Goal: Task Accomplishment & Management: Use online tool/utility

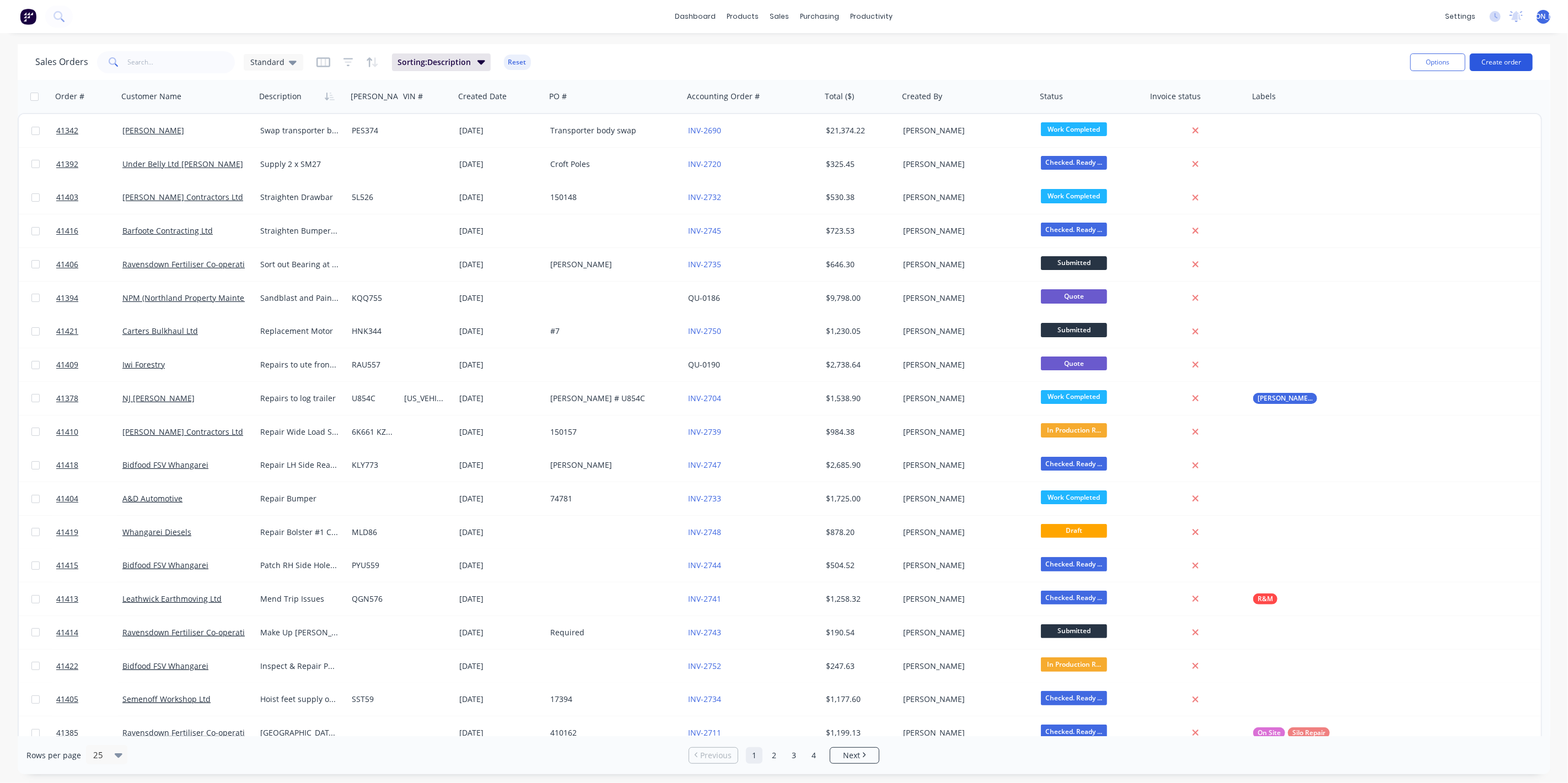
click at [1512, 60] on button "Create order" at bounding box center [1501, 62] width 63 height 18
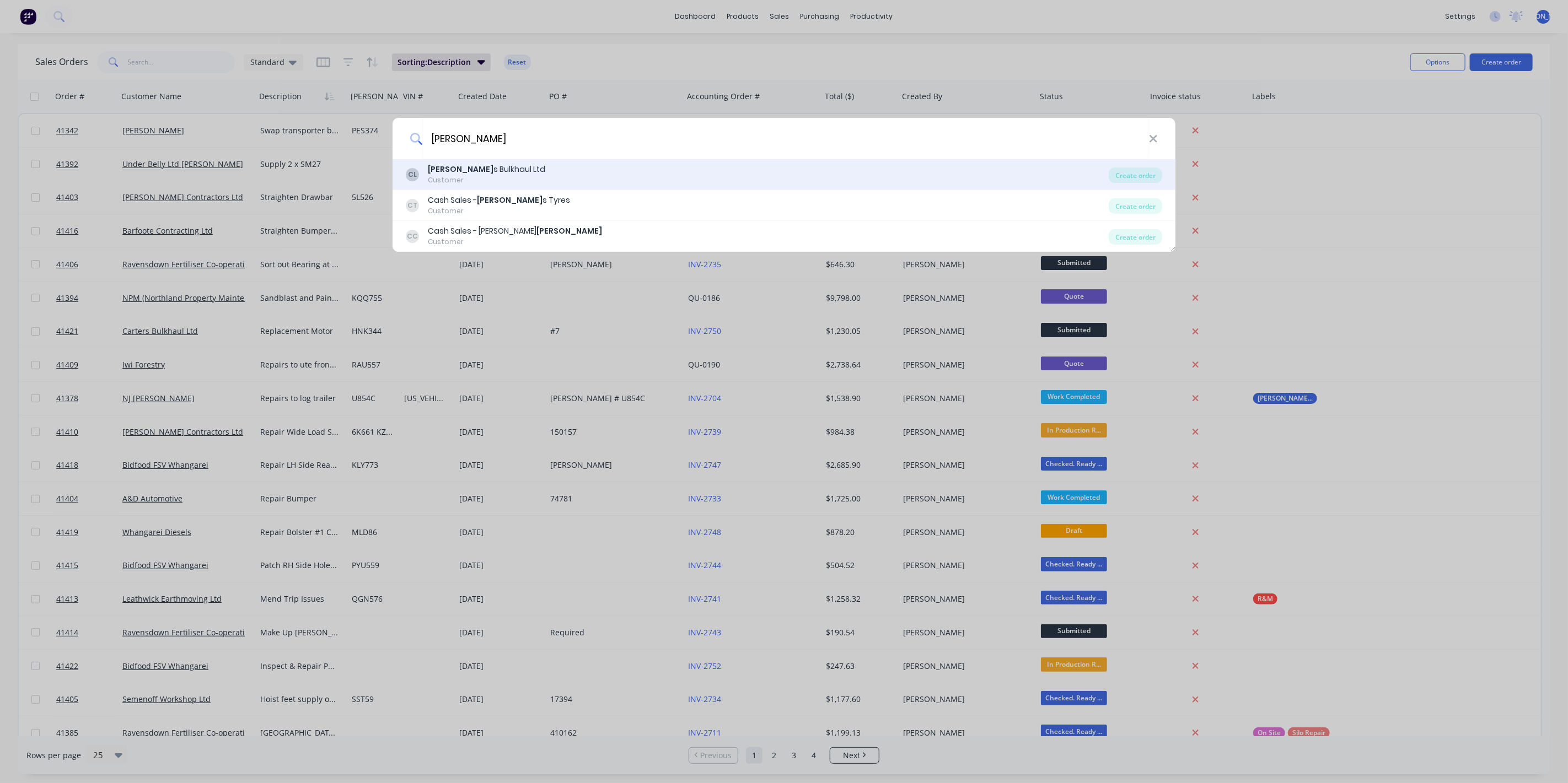
type input "carter"
click at [501, 179] on div "Customer" at bounding box center [486, 180] width 117 height 10
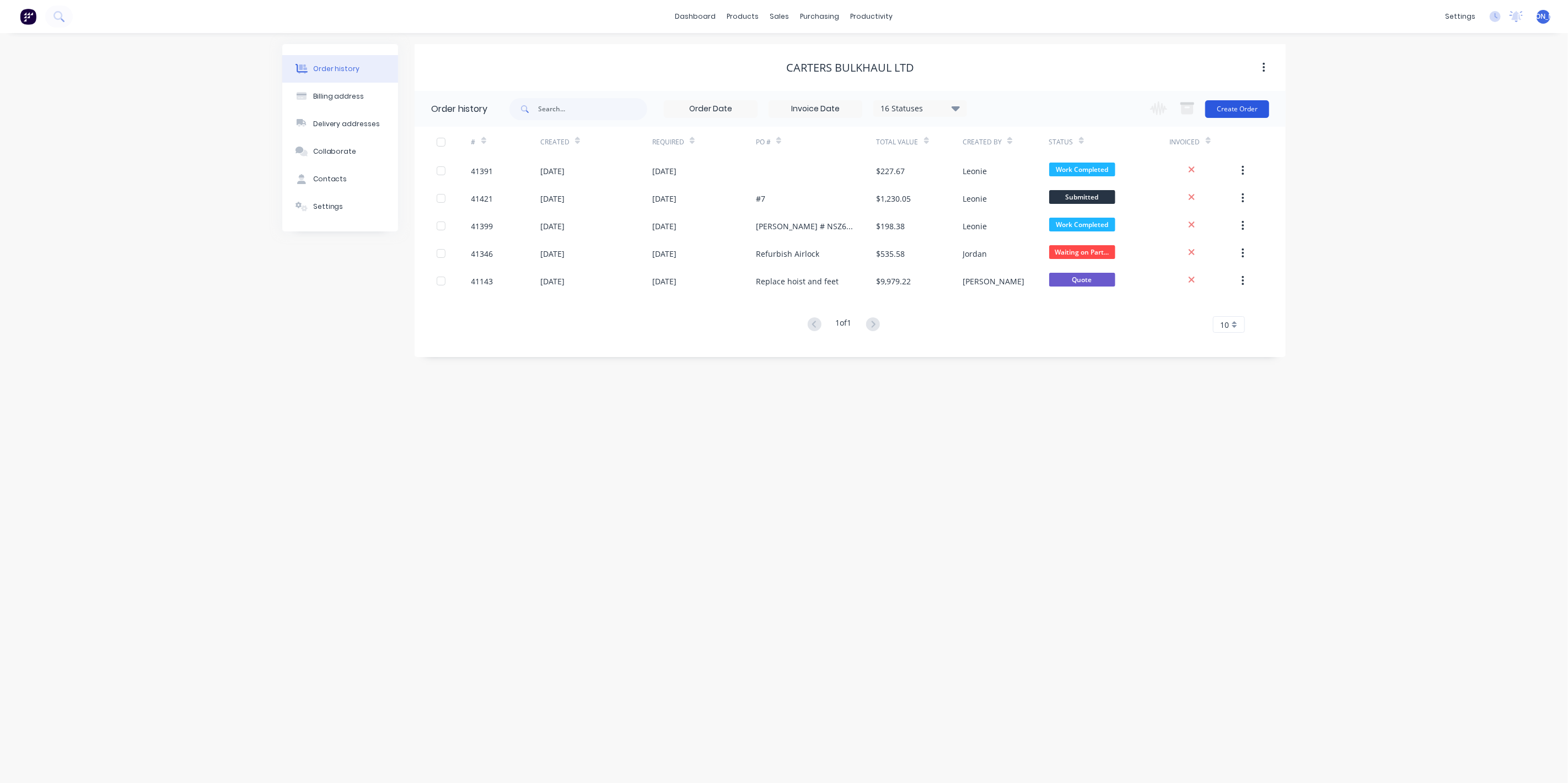
click at [1237, 104] on button "Create Order" at bounding box center [1237, 109] width 64 height 18
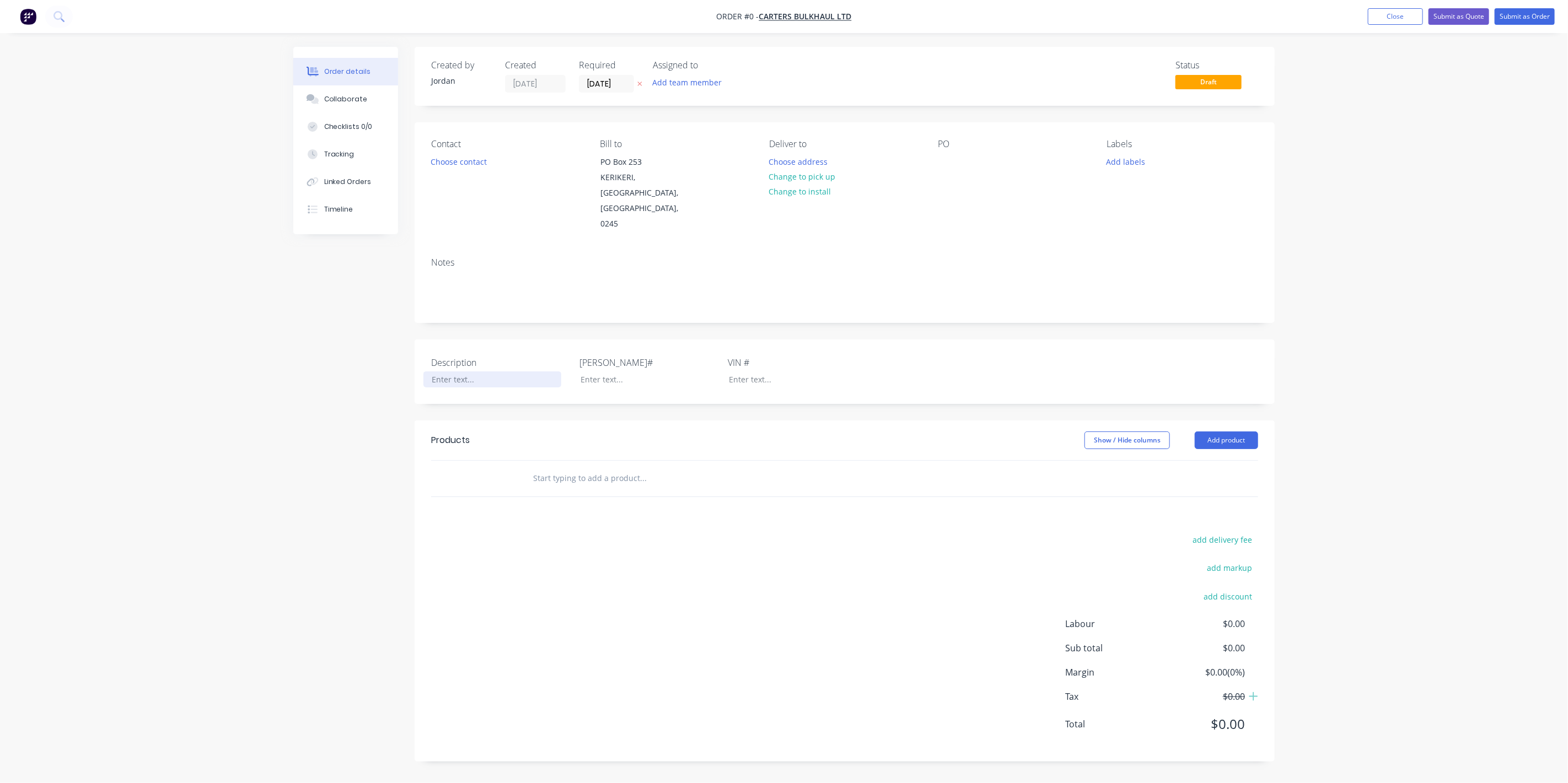
click at [477, 371] on div at bounding box center [492, 379] width 138 height 16
click at [661, 347] on div "Creating draft order... Loading... Order details Collaborate Checklists 0/0 Tra…" at bounding box center [783, 412] width 1003 height 731
click at [1220, 432] on button "Add product" at bounding box center [1226, 441] width 64 height 18
click at [1200, 460] on div "Product catalogue" at bounding box center [1205, 468] width 85 height 16
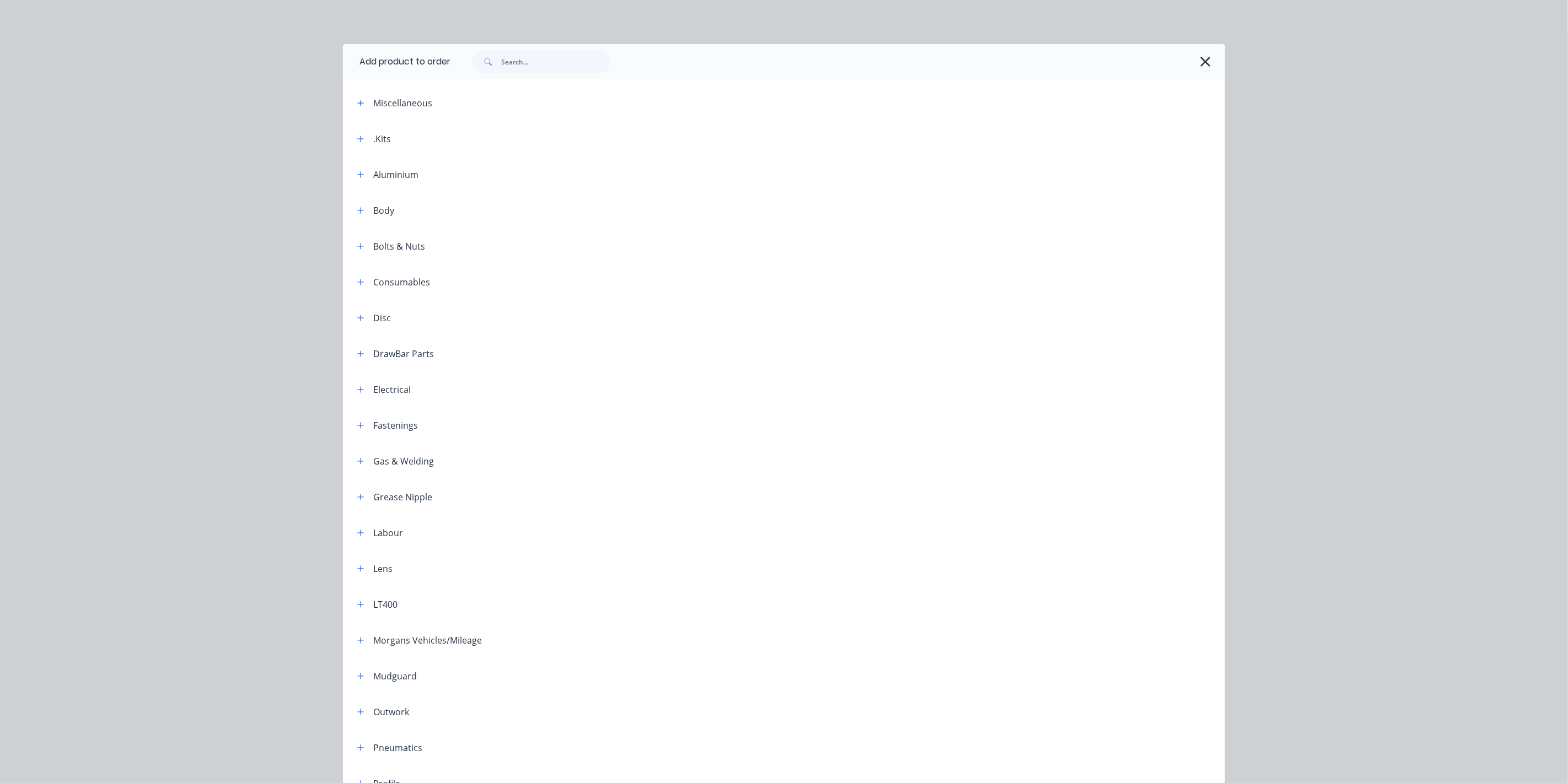
click at [1200, 62] on icon "button" at bounding box center [1205, 62] width 11 height 16
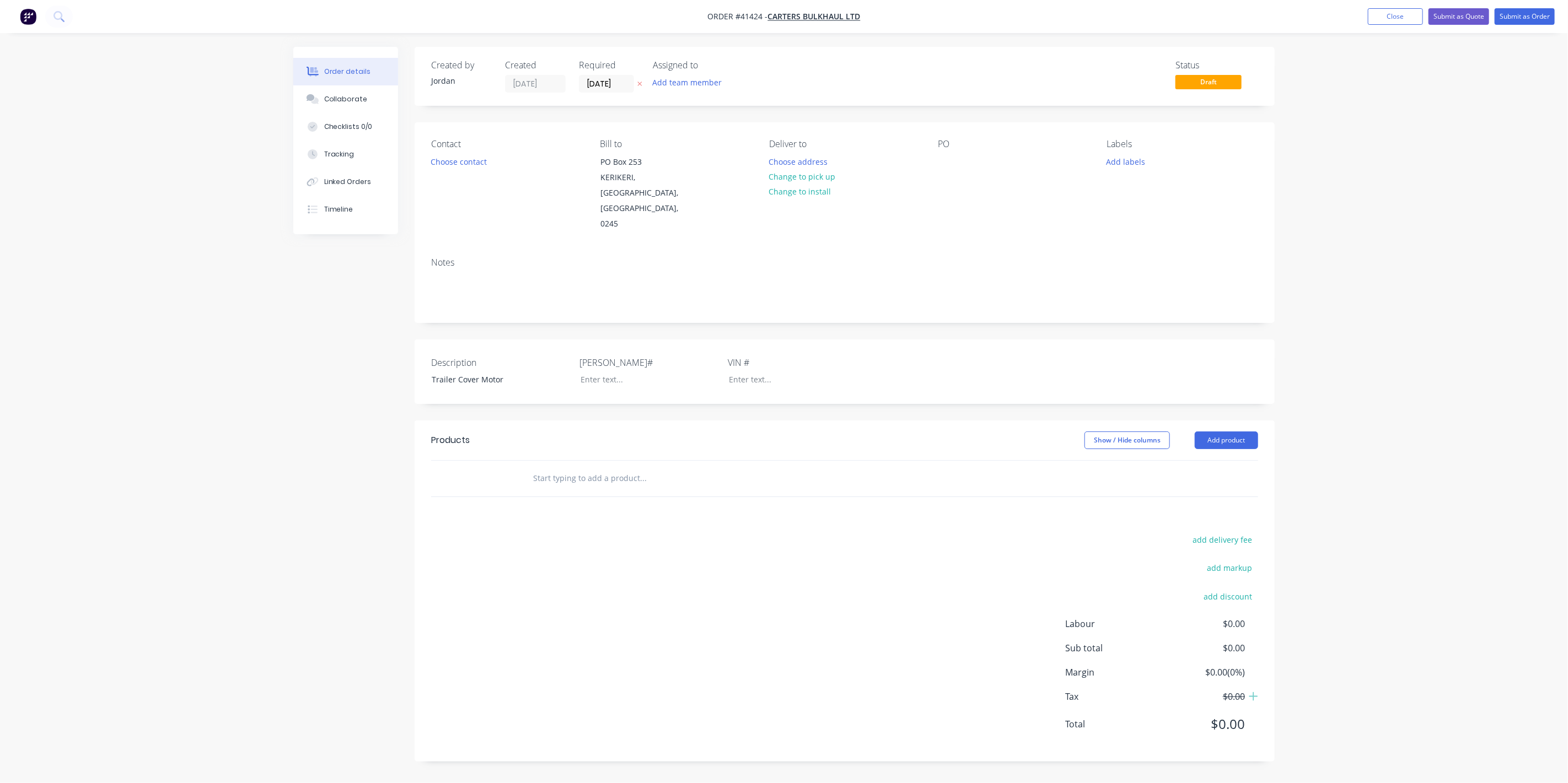
click at [553, 467] on input "text" at bounding box center [643, 478] width 220 height 22
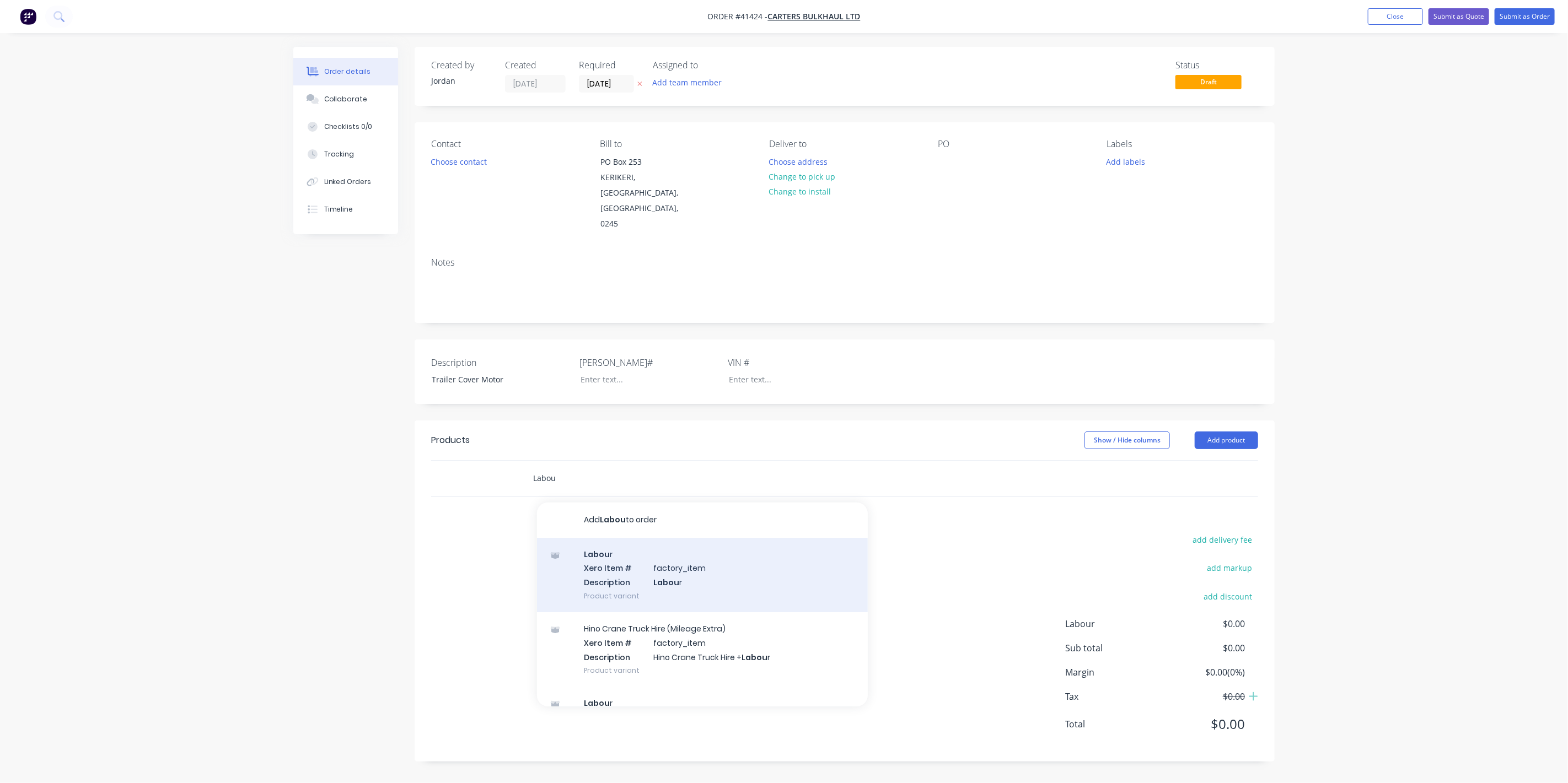
scroll to position [102, 0]
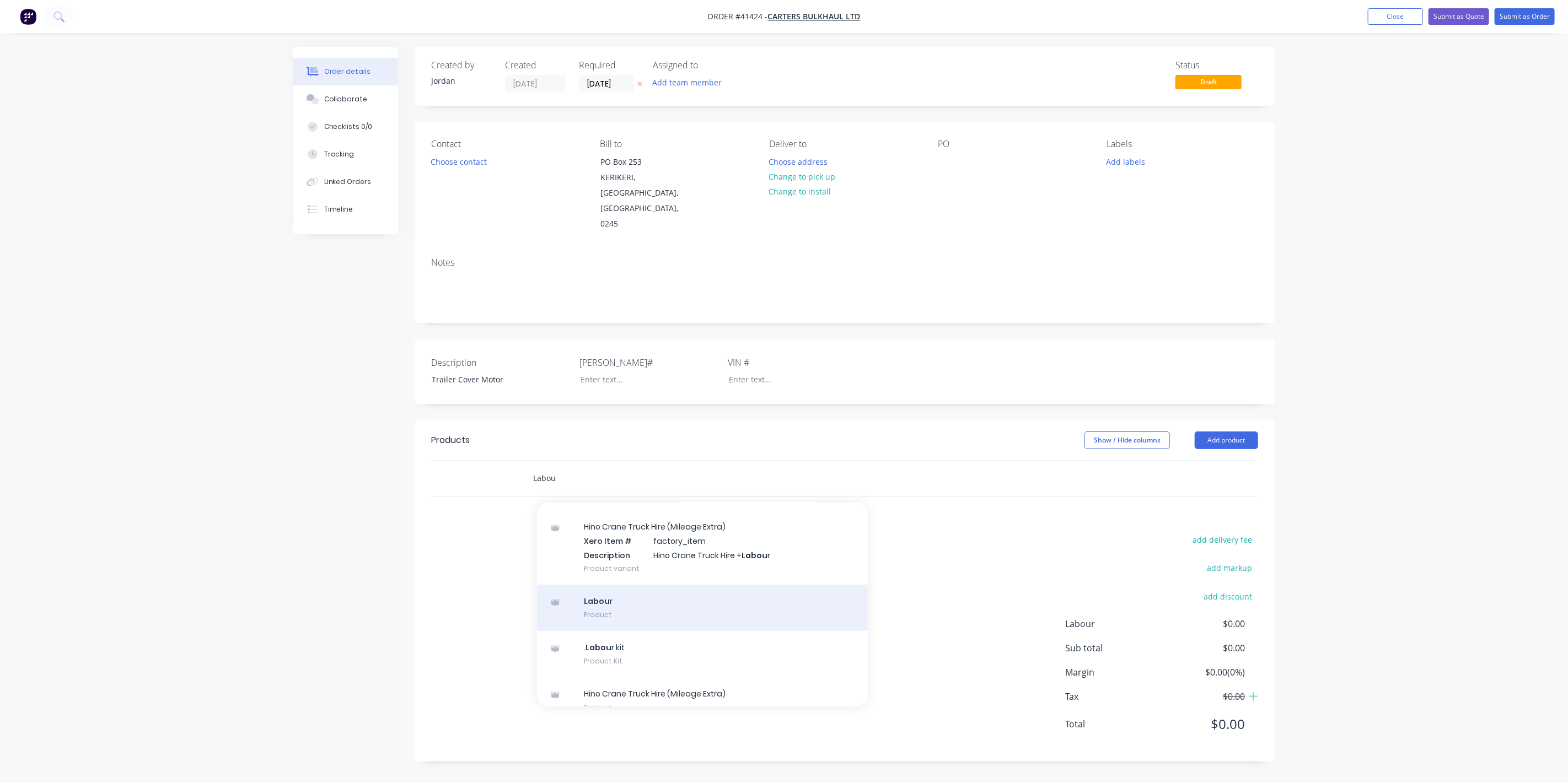
type input "Labou"
click at [628, 585] on div "Labou r Product" at bounding box center [702, 608] width 331 height 47
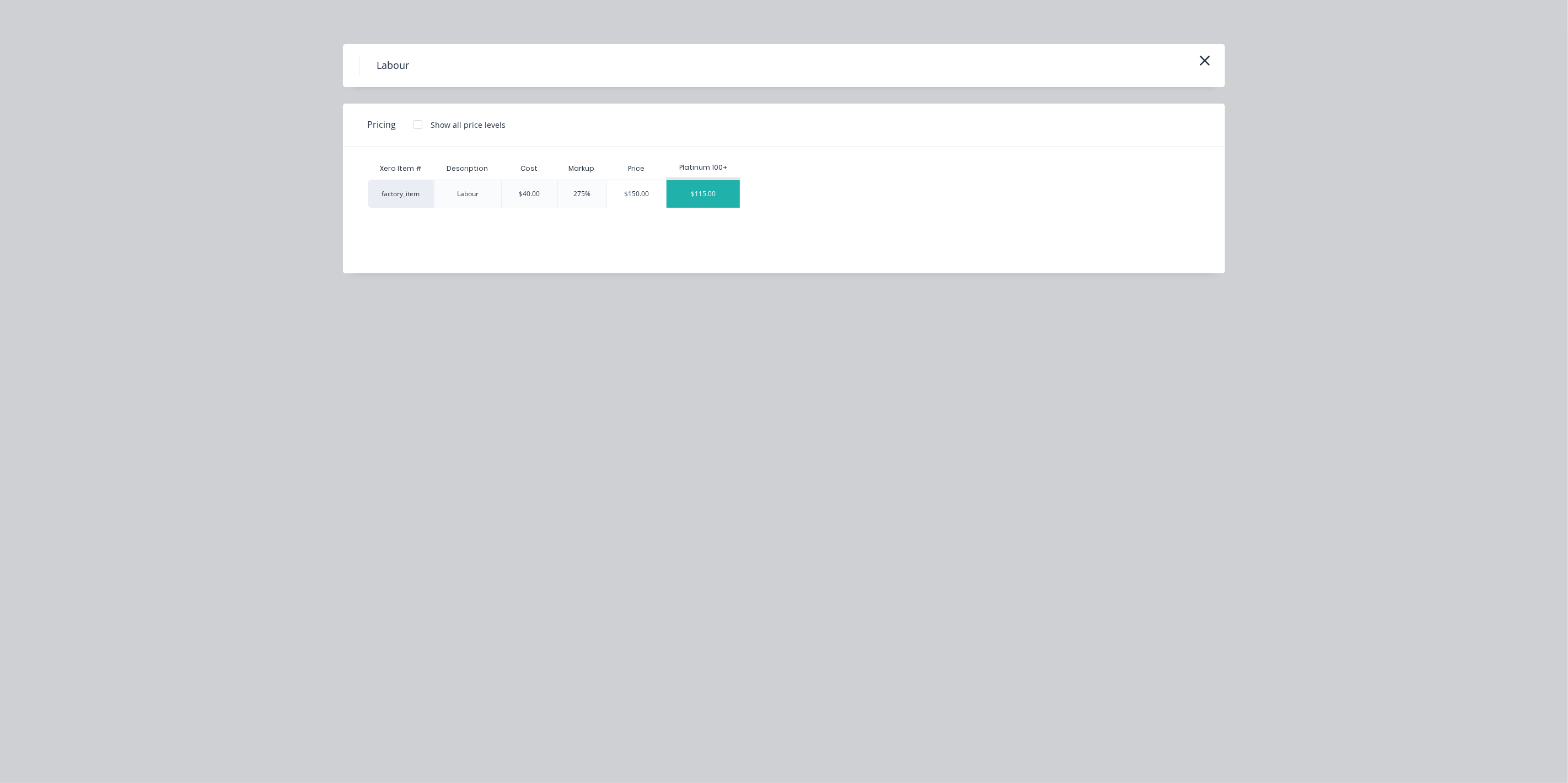
click at [695, 186] on div "$115.00" at bounding box center [703, 194] width 73 height 28
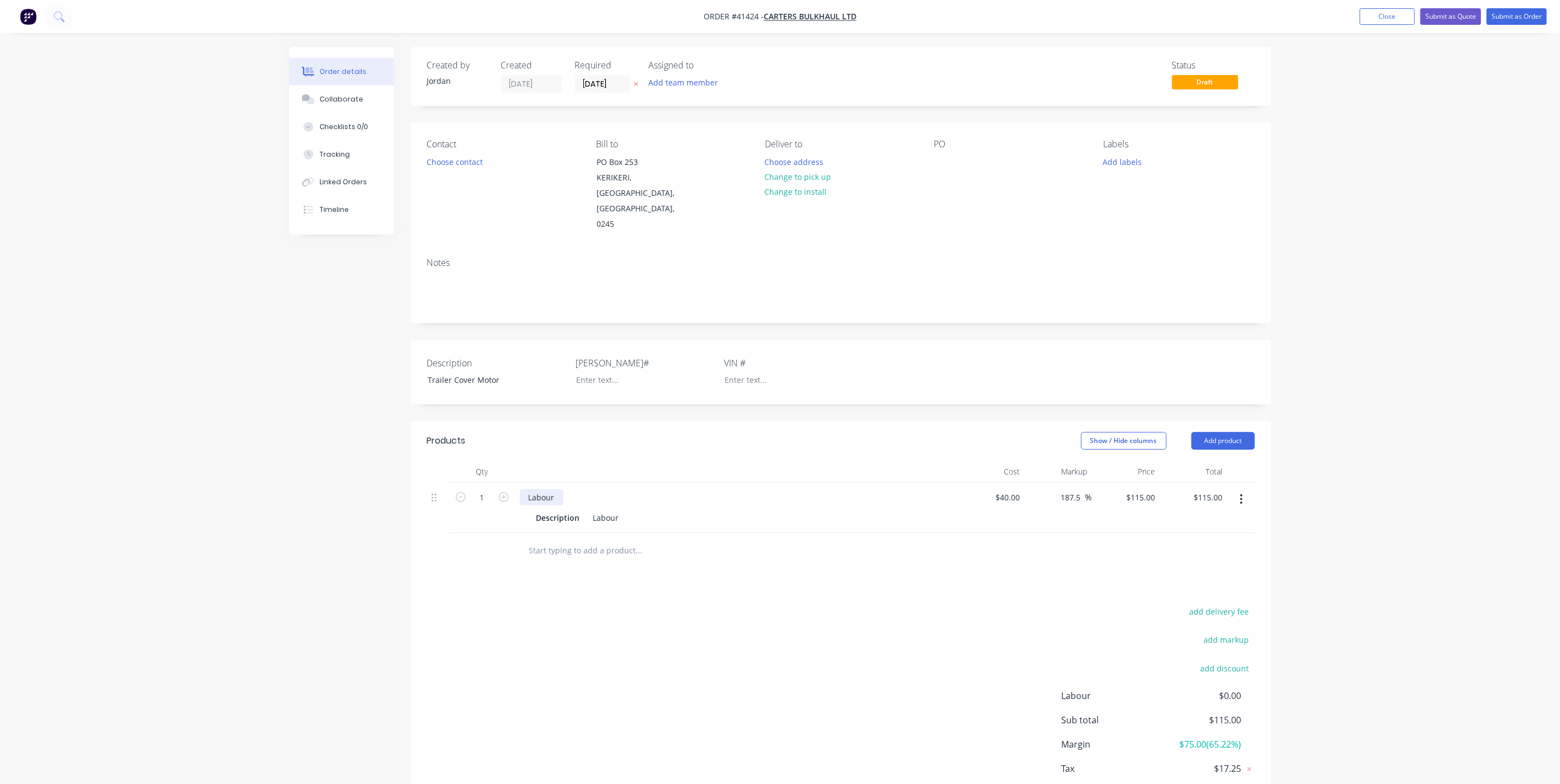
click at [555, 490] on div "Labour" at bounding box center [541, 497] width 43 height 16
click at [785, 604] on div "add delivery fee add markup add discount Labour $0.00 Sub total $115.00 Margin …" at bounding box center [841, 711] width 828 height 213
click at [1463, 18] on button "Submit as Quote" at bounding box center [1451, 16] width 61 height 16
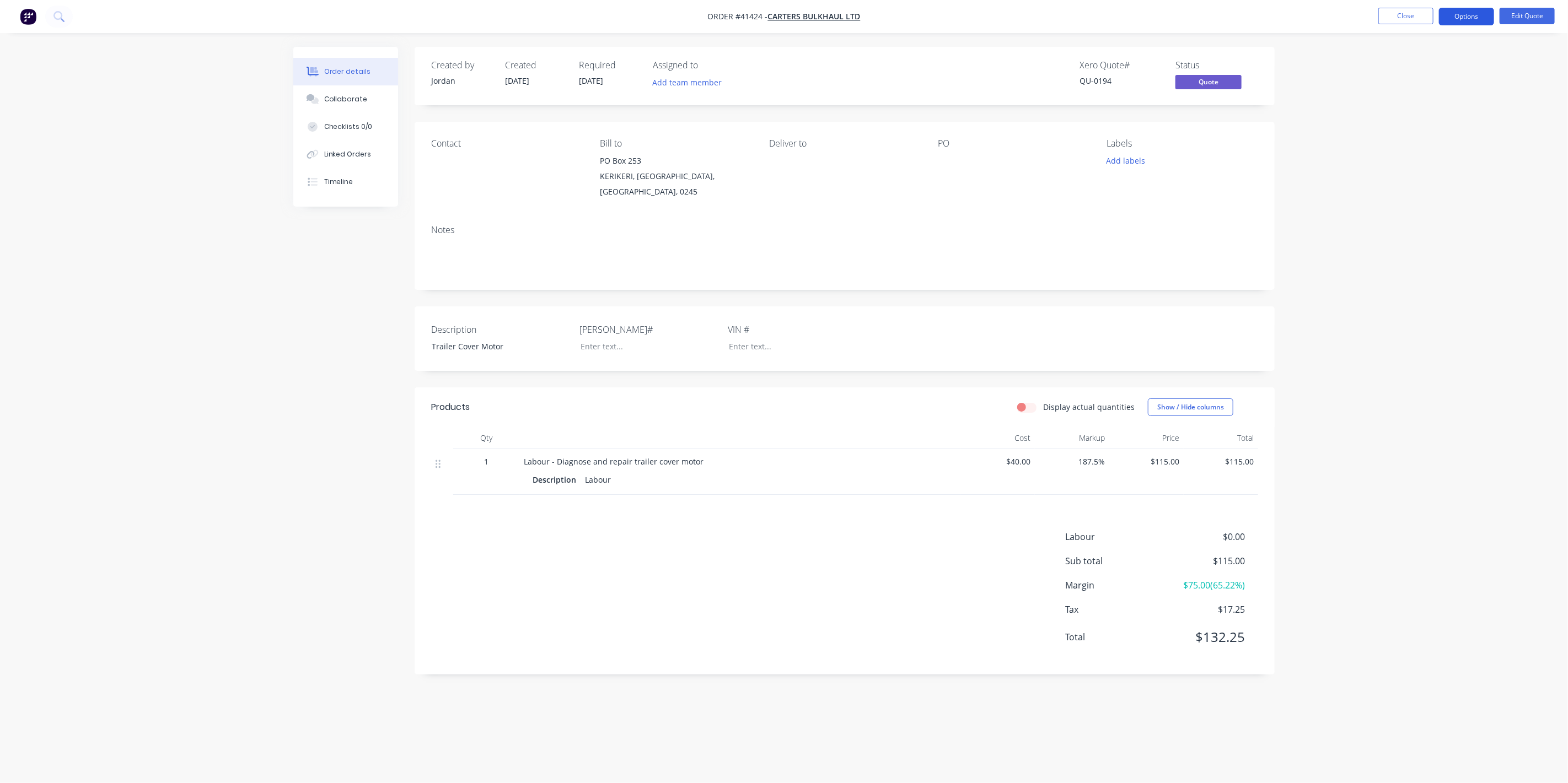
click at [1477, 16] on button "Options" at bounding box center [1467, 16] width 55 height 18
click at [1429, 130] on div "Convert to Order" at bounding box center [1433, 133] width 101 height 16
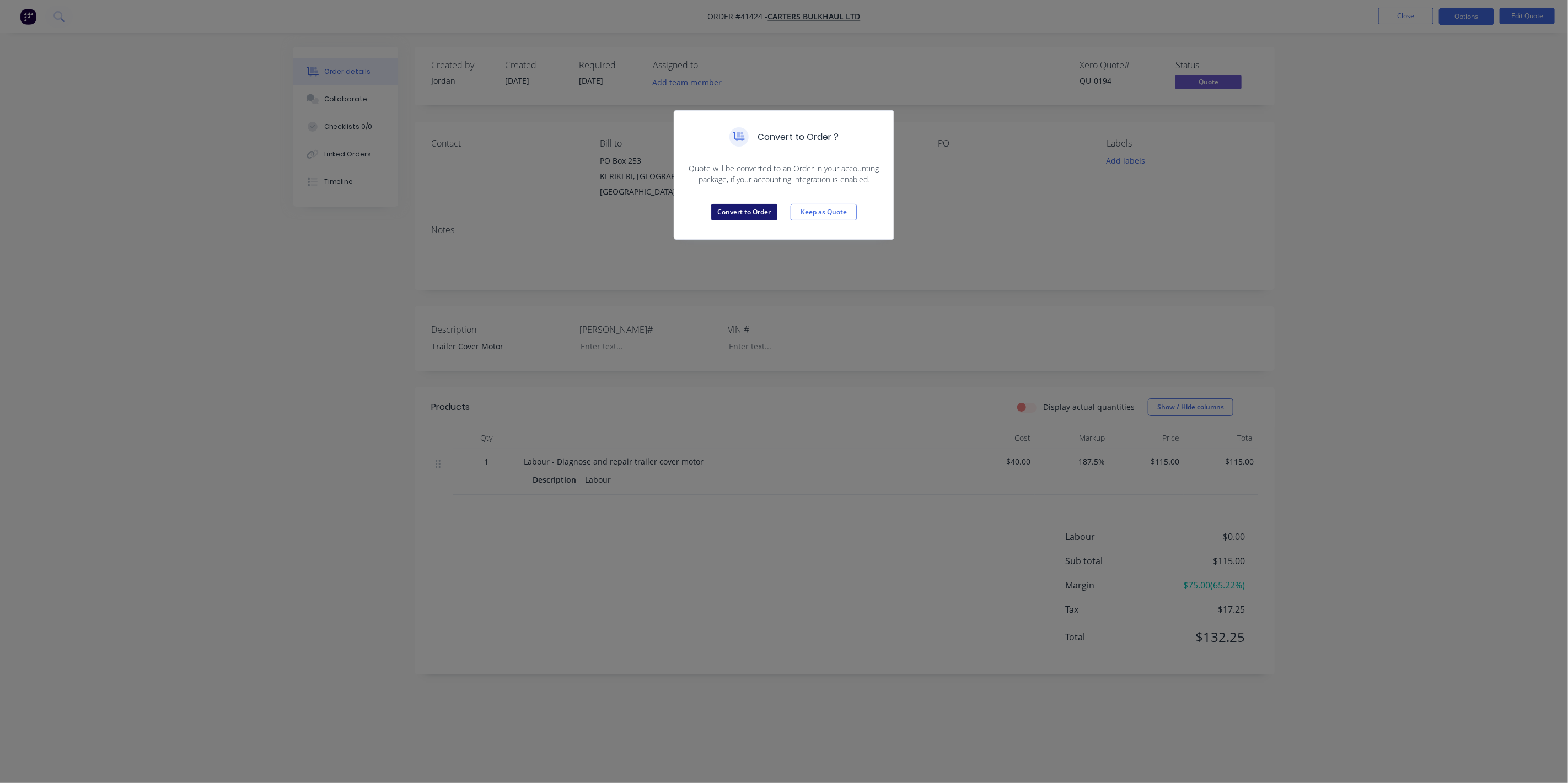
click at [764, 215] on button "Convert to Order" at bounding box center [744, 212] width 66 height 16
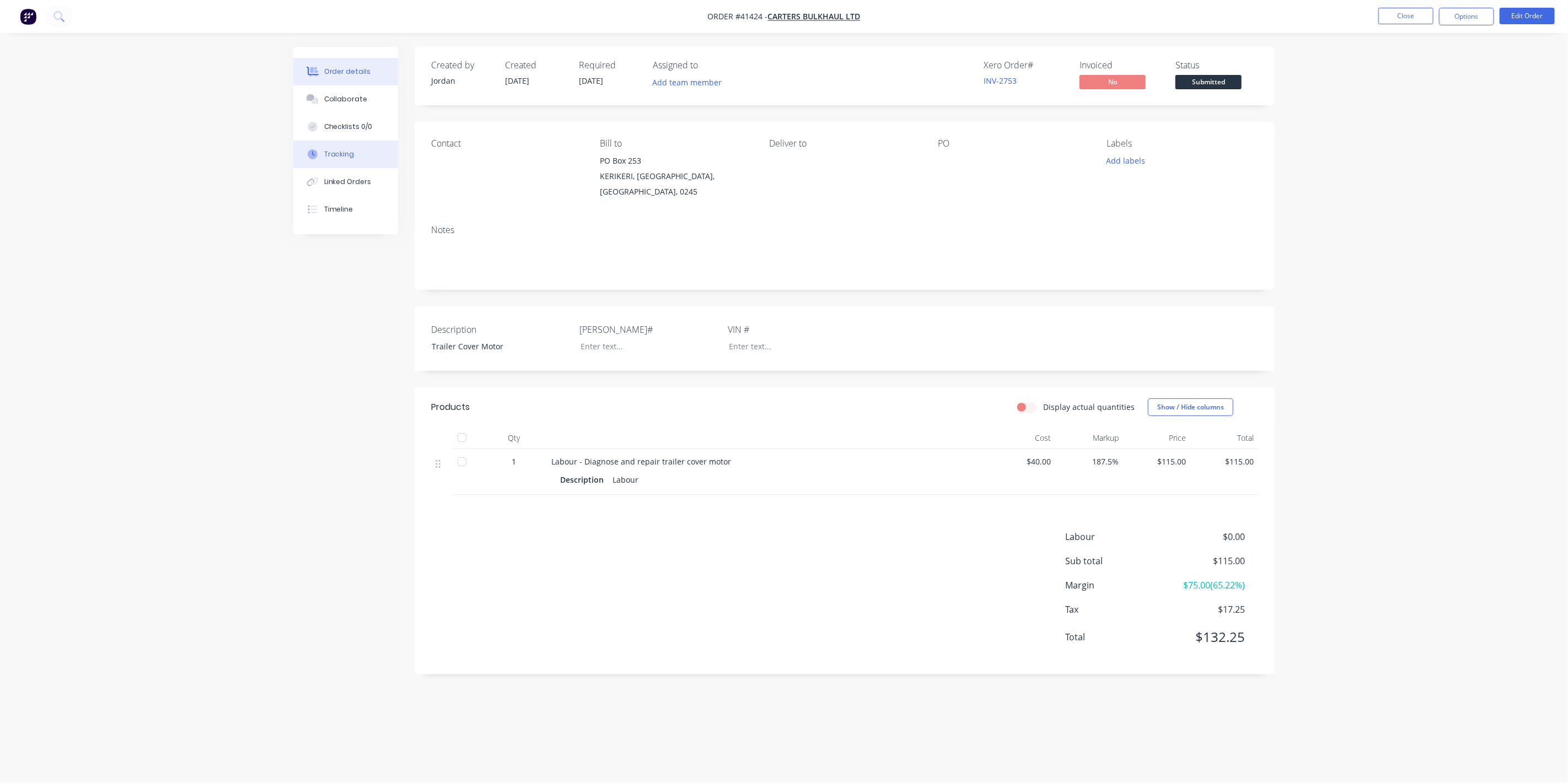
click at [338, 153] on div "Tracking" at bounding box center [339, 154] width 30 height 10
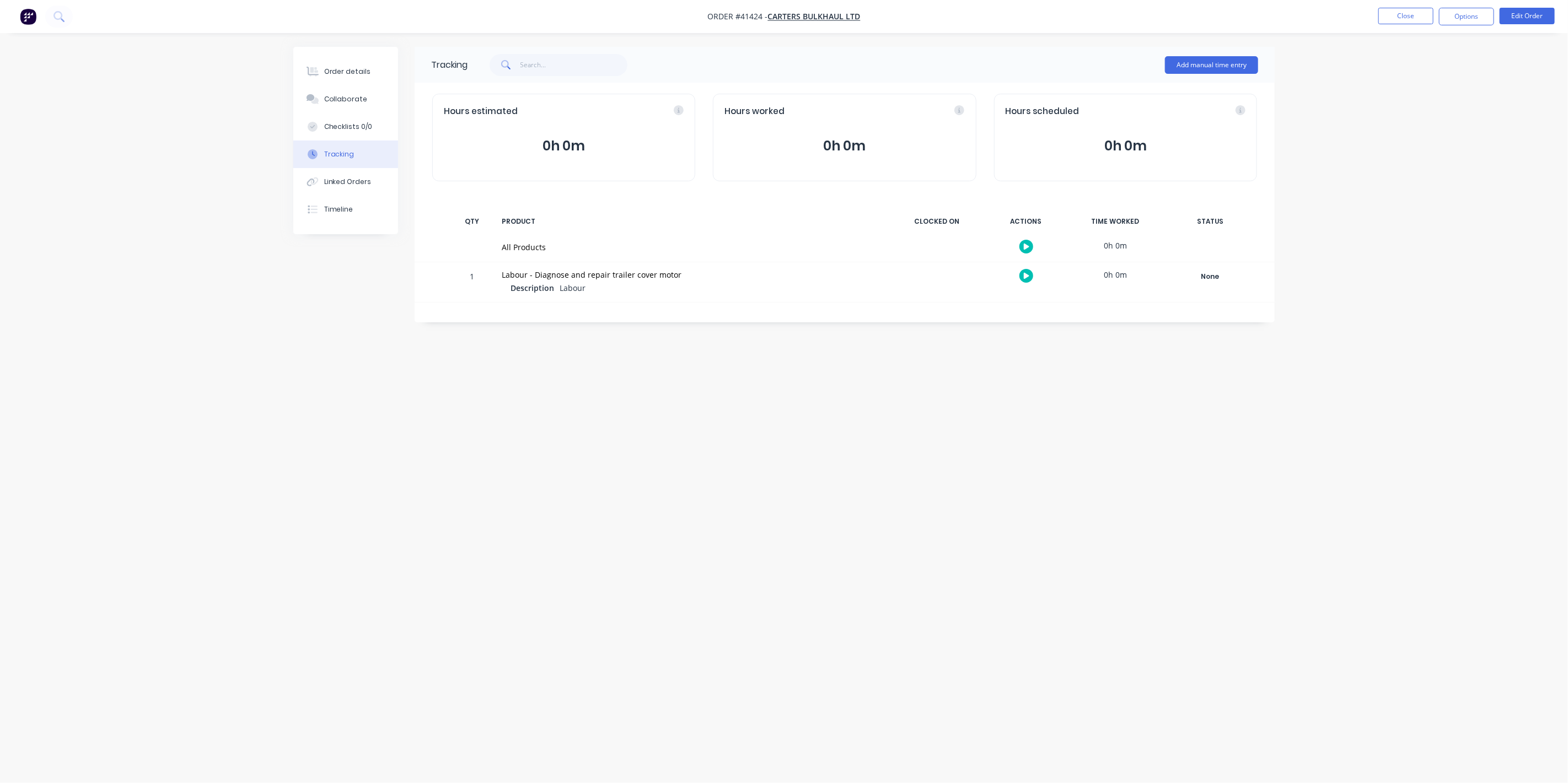
click at [1030, 275] on button "button" at bounding box center [1026, 276] width 14 height 14
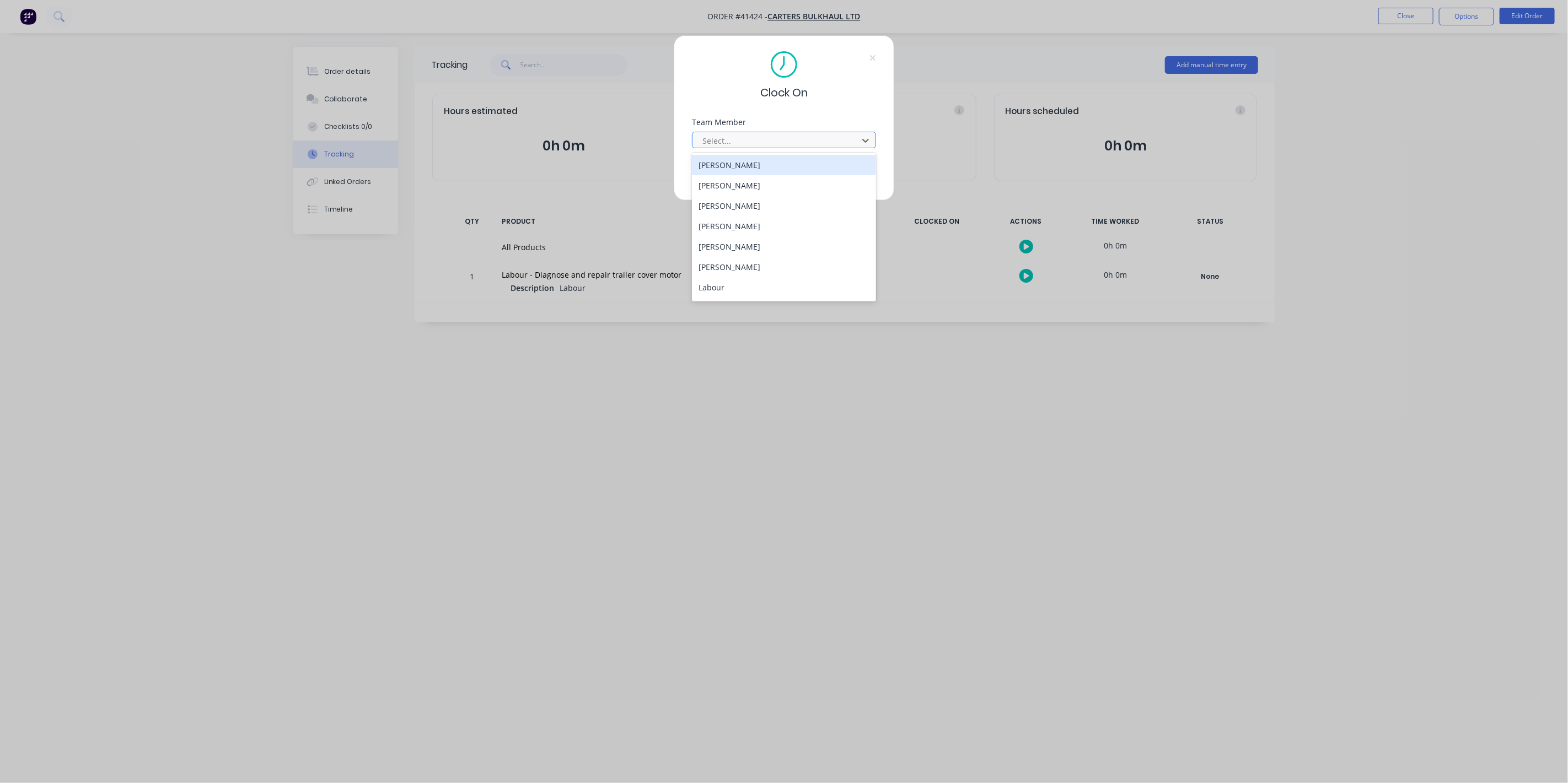
click at [854, 144] on div "Select..." at bounding box center [776, 140] width 157 height 16
click at [735, 227] on div "Jamie Macrae" at bounding box center [784, 226] width 185 height 20
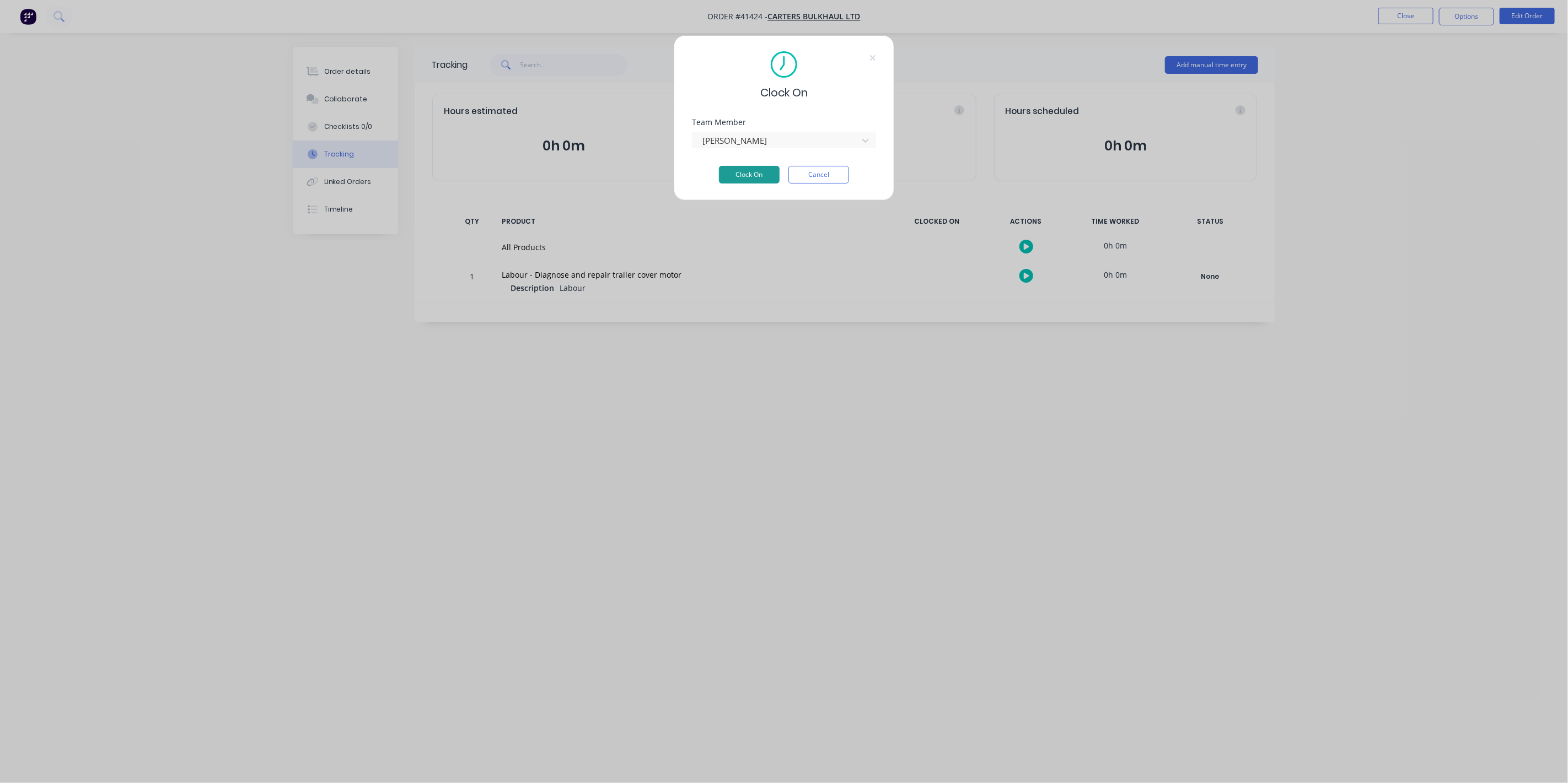
click at [752, 177] on button "Clock On" at bounding box center [749, 175] width 60 height 18
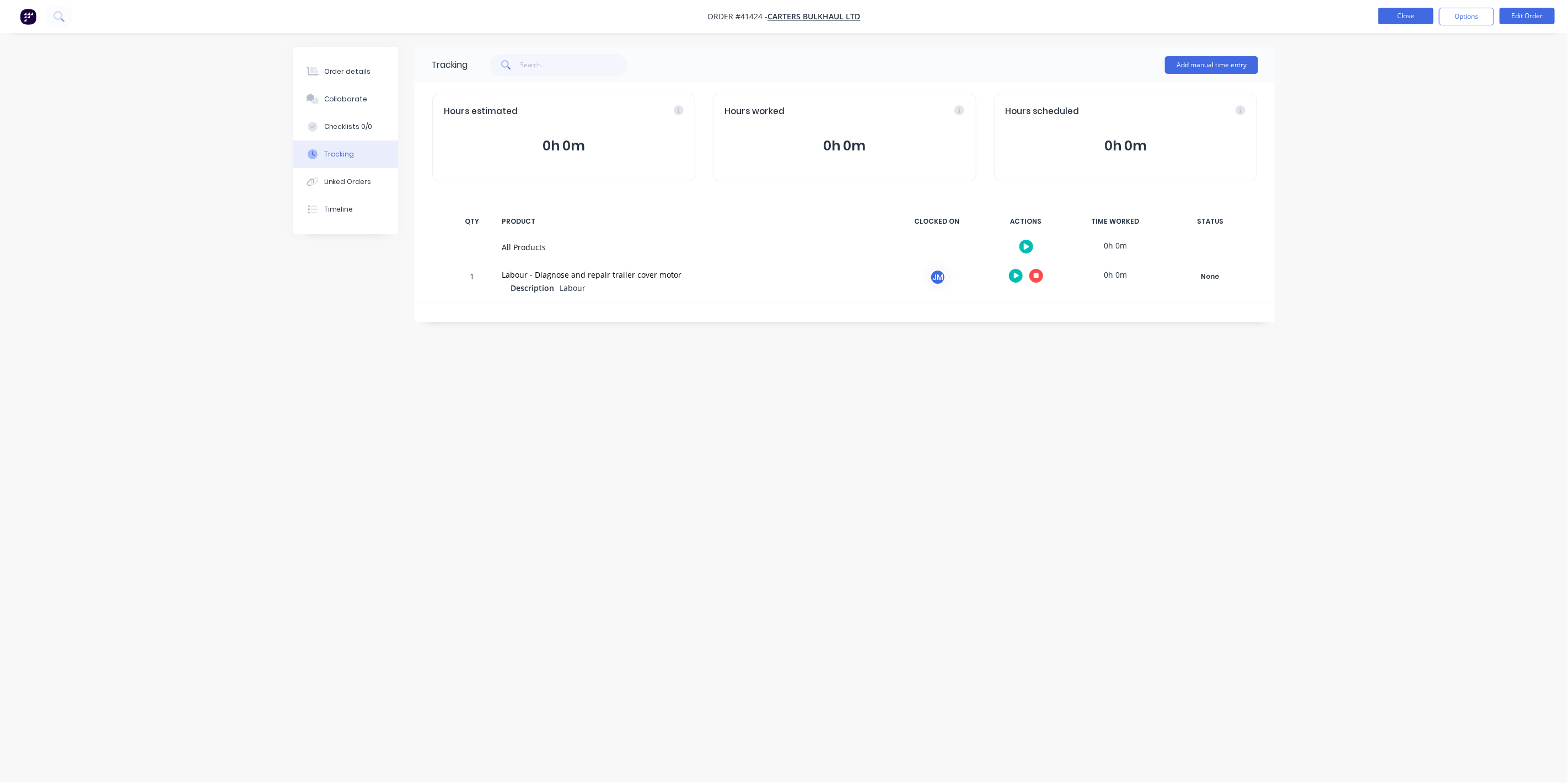
click at [1397, 14] on button "Close" at bounding box center [1406, 16] width 55 height 16
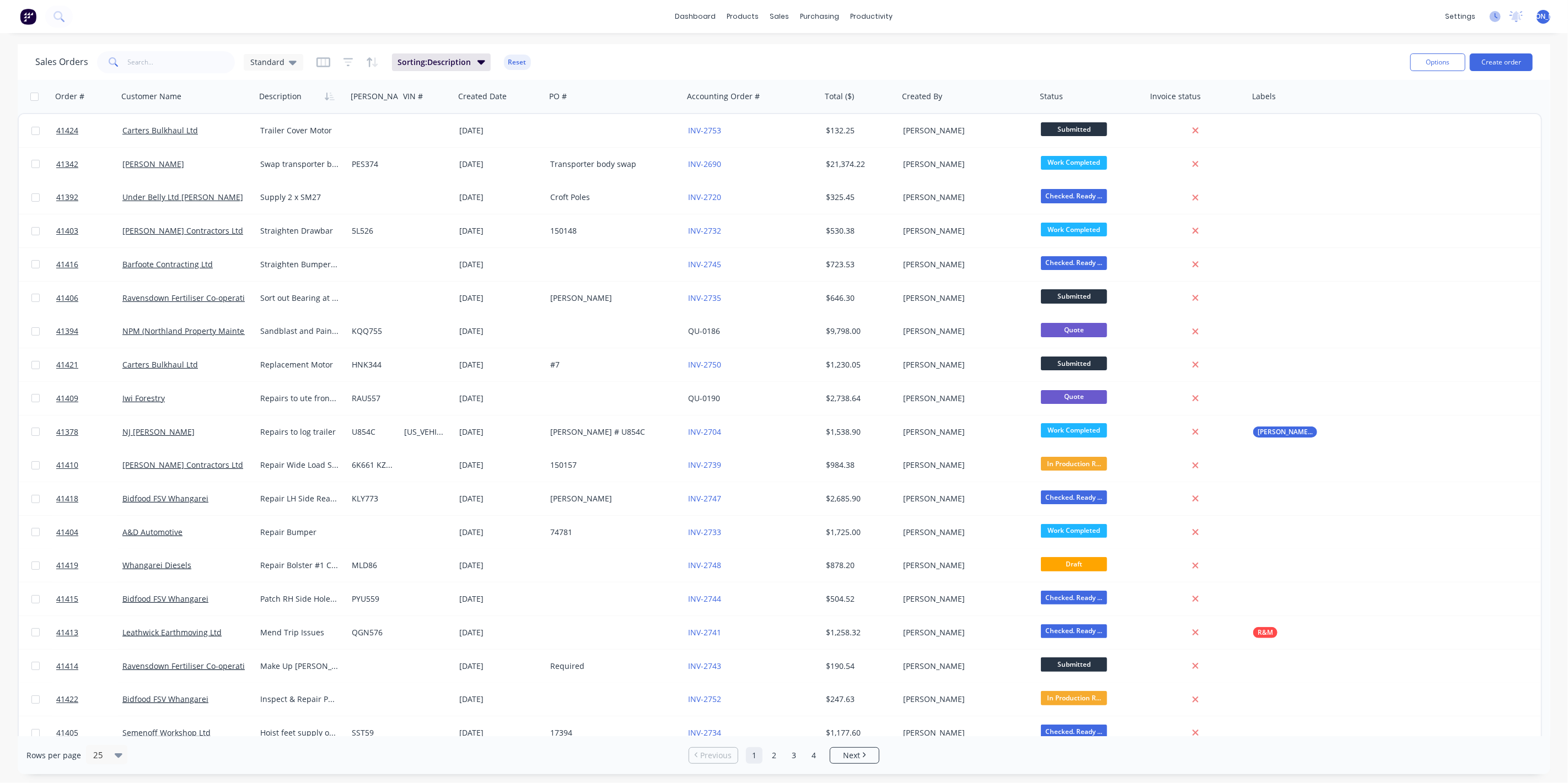
click at [1497, 20] on icon at bounding box center [1496, 17] width 11 height 11
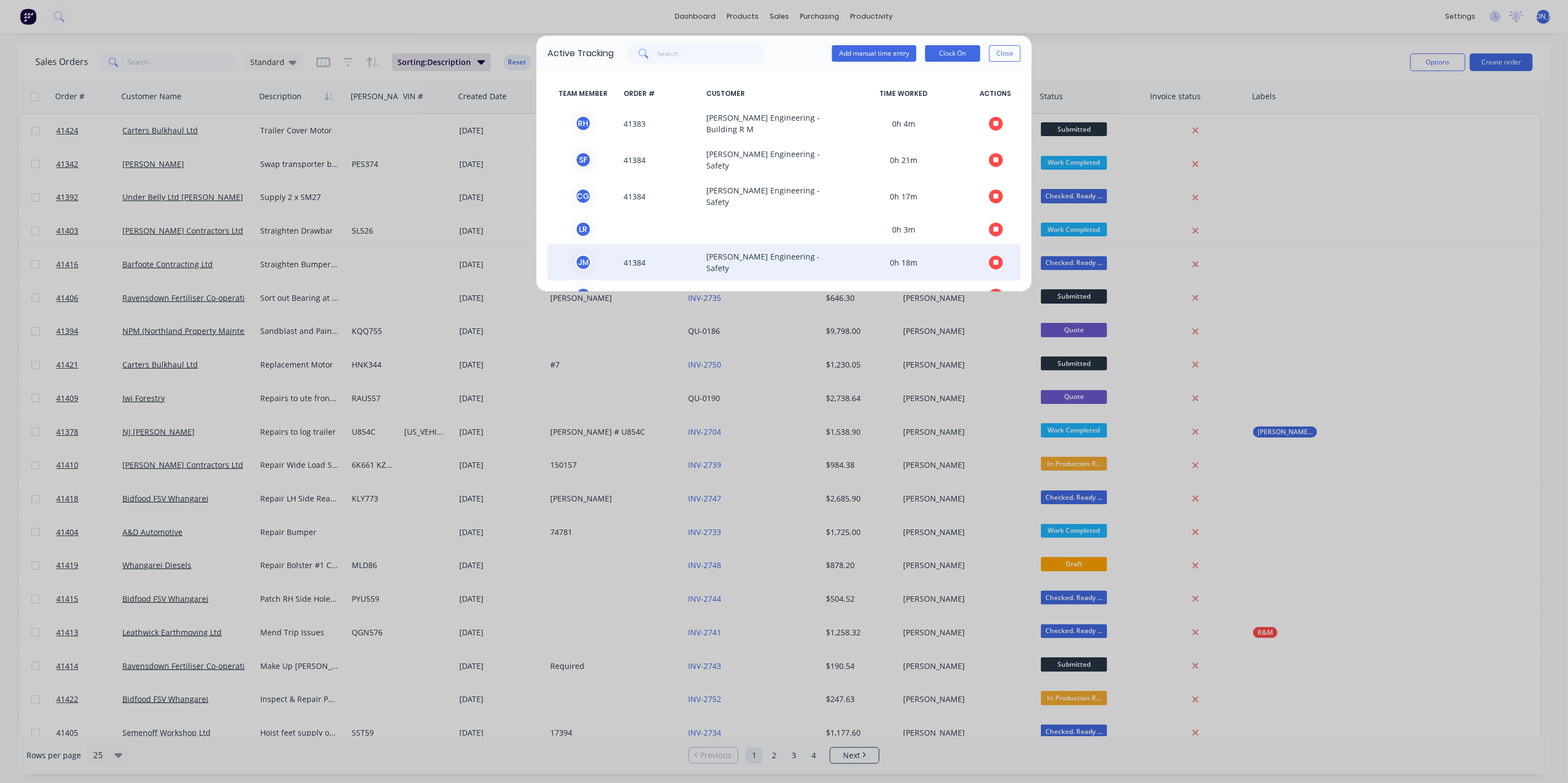
click at [994, 259] on icon "button" at bounding box center [996, 262] width 6 height 7
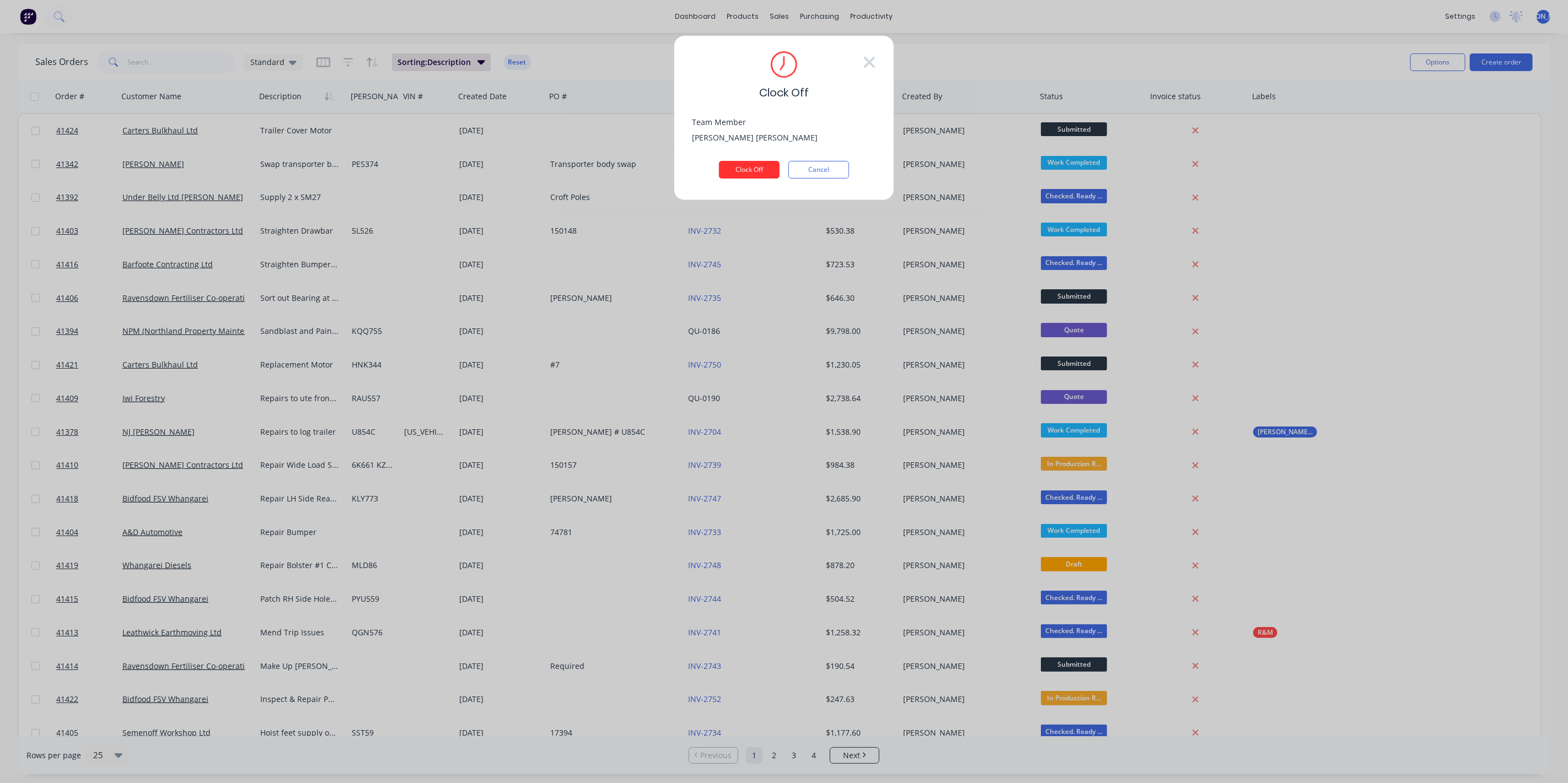
click at [752, 171] on button "Clock Off" at bounding box center [749, 170] width 60 height 18
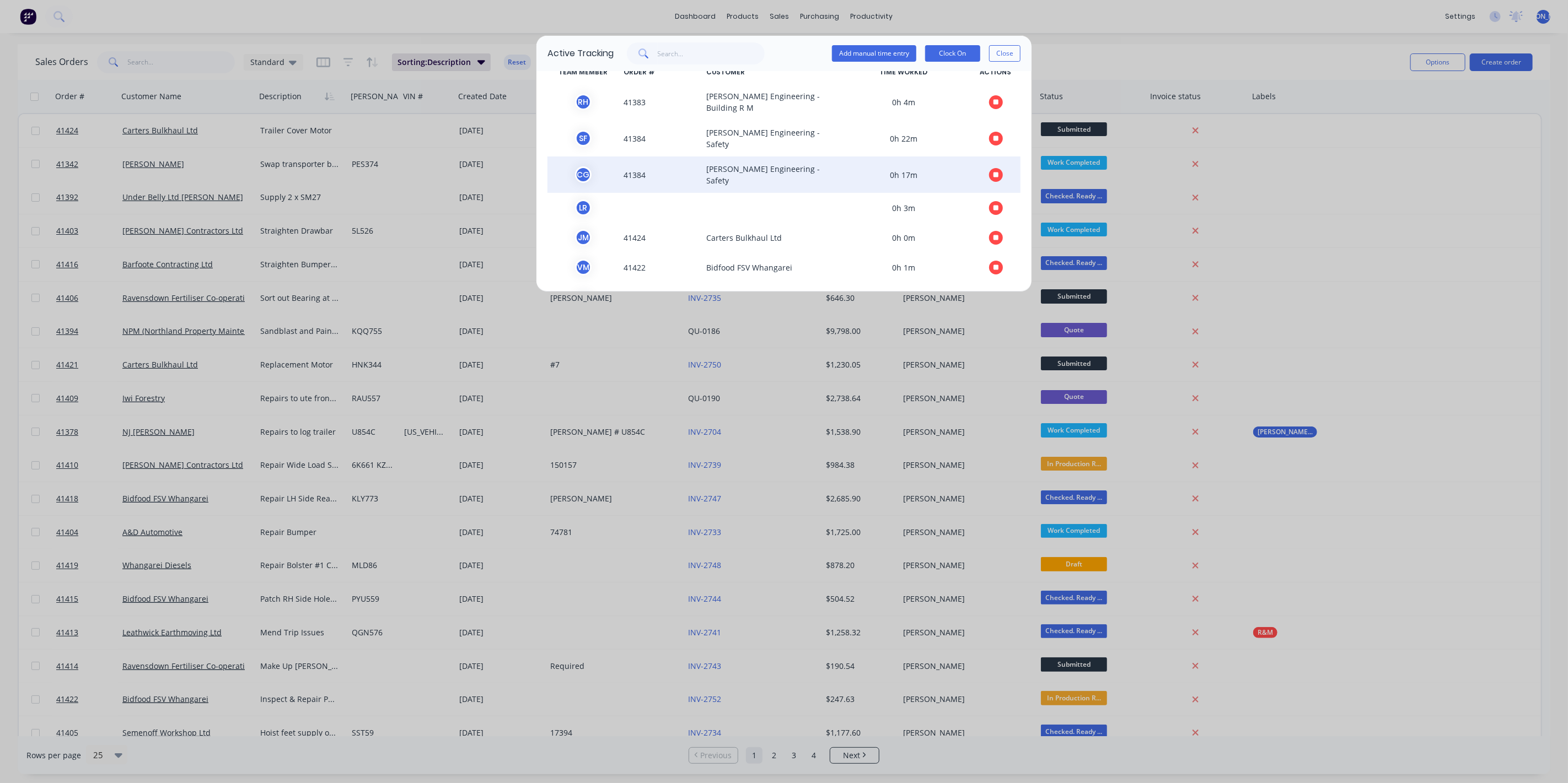
scroll to position [39, 0]
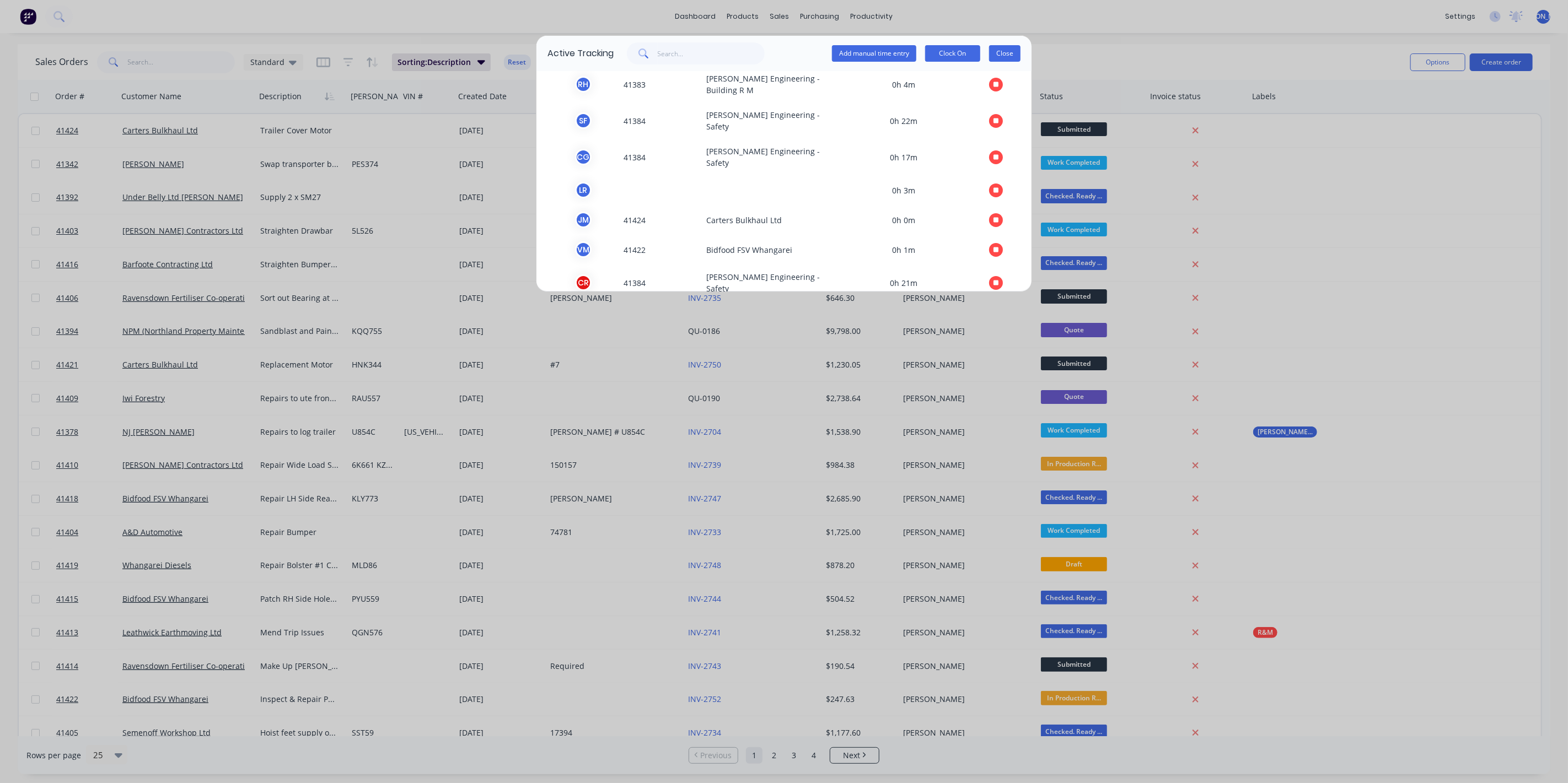
click at [1008, 51] on button "Close" at bounding box center [1005, 54] width 31 height 16
